Goal: Check status

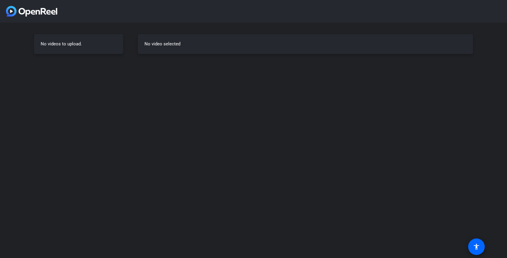
click at [98, 47] on div "No videos to upload." at bounding box center [78, 44] width 89 height 20
